Goal: Navigation & Orientation: Find specific page/section

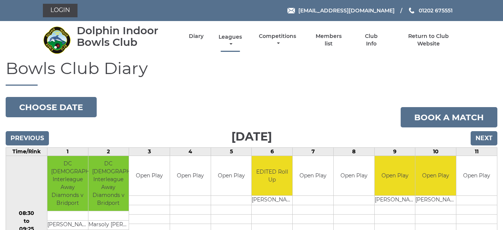
click at [229, 36] on link "Leagues" at bounding box center [230, 40] width 27 height 15
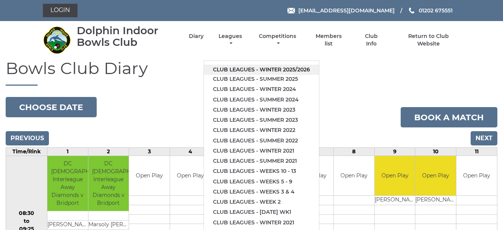
click at [257, 67] on link "Club leagues - Winter 2025/2026" at bounding box center [261, 70] width 115 height 10
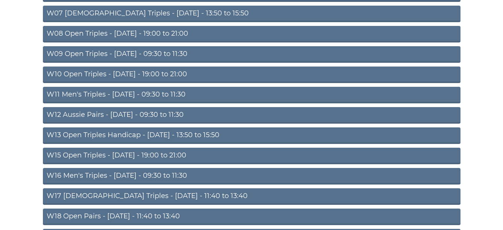
scroll to position [255, 0]
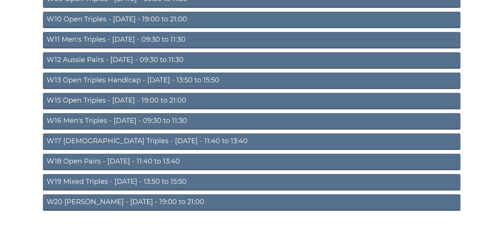
click at [226, 198] on link "W20 Aussie Pairs - Friday - 19:00 to 21:00" at bounding box center [251, 202] width 417 height 17
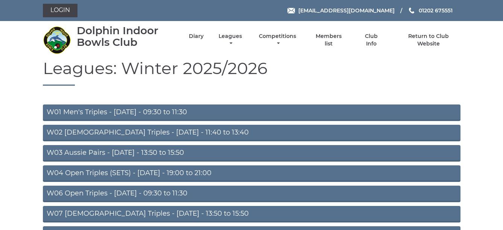
scroll to position [252, 0]
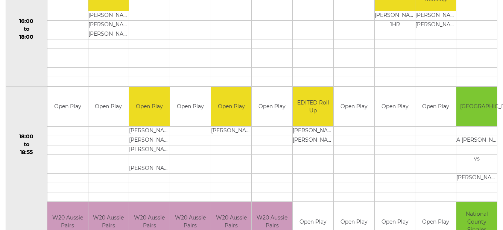
scroll to position [681, 0]
